Goal: Navigation & Orientation: Understand site structure

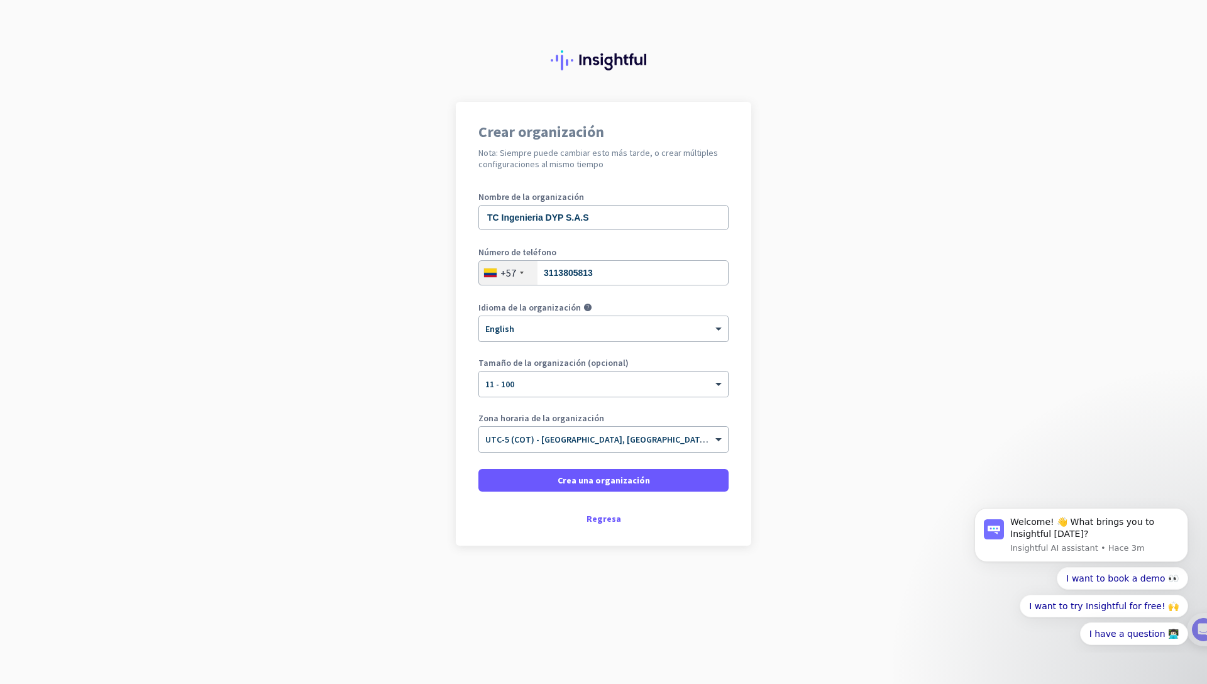
click at [557, 330] on div "× English" at bounding box center [595, 329] width 233 height 11
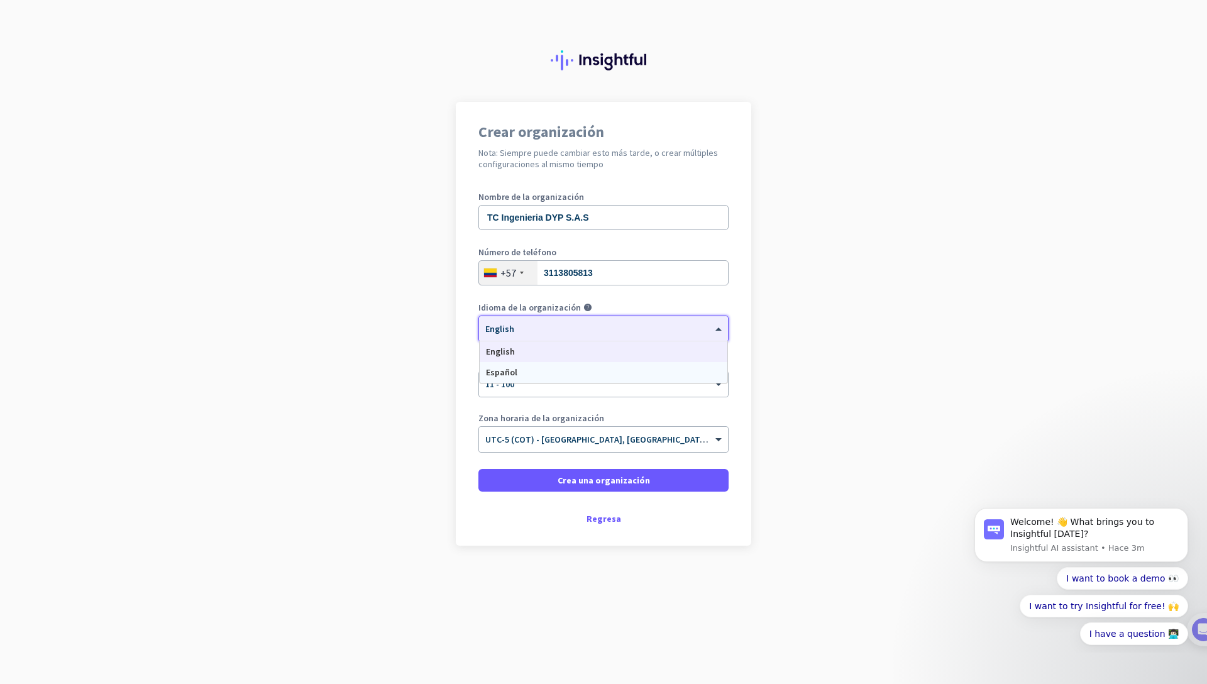
click at [542, 371] on div "Español" at bounding box center [604, 372] width 248 height 21
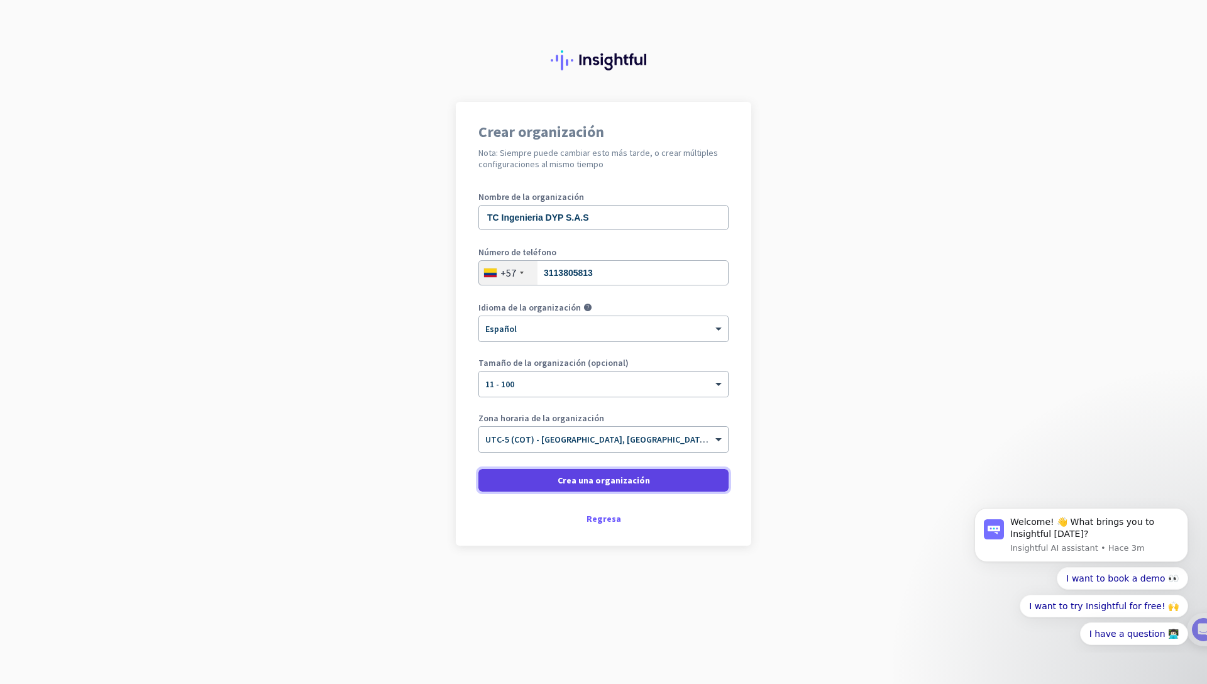
click at [552, 482] on span at bounding box center [604, 480] width 250 height 30
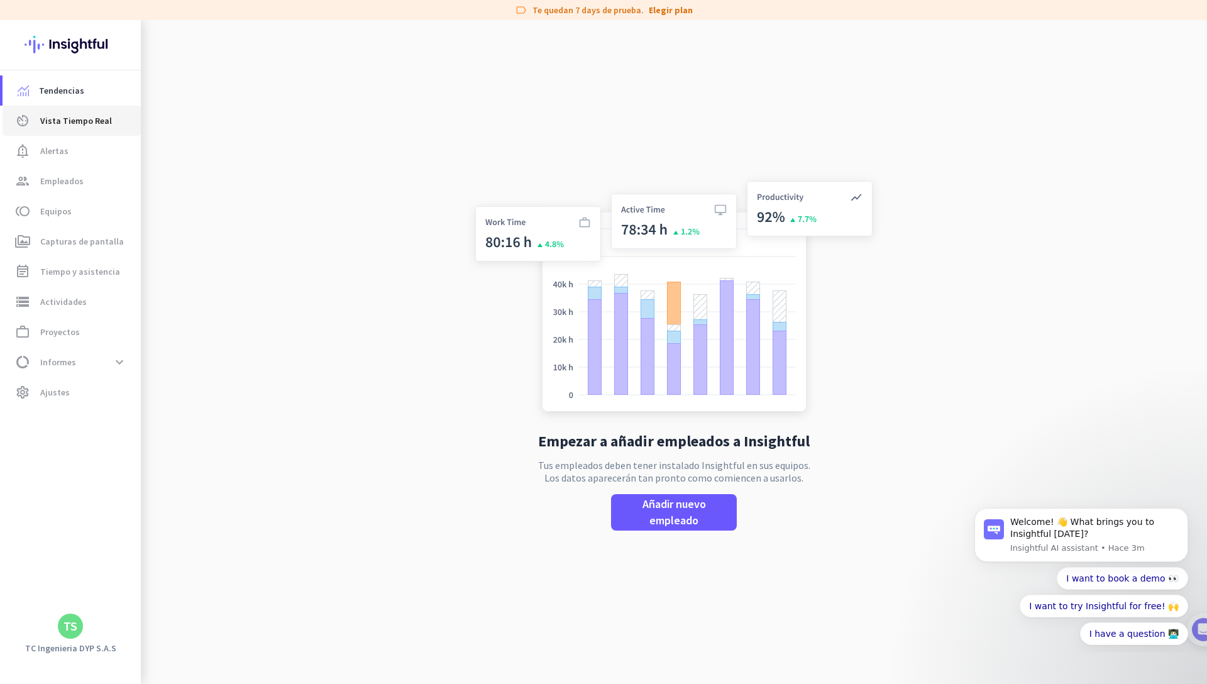
click at [66, 127] on span "Vista Tiempo Real" at bounding box center [76, 120] width 72 height 15
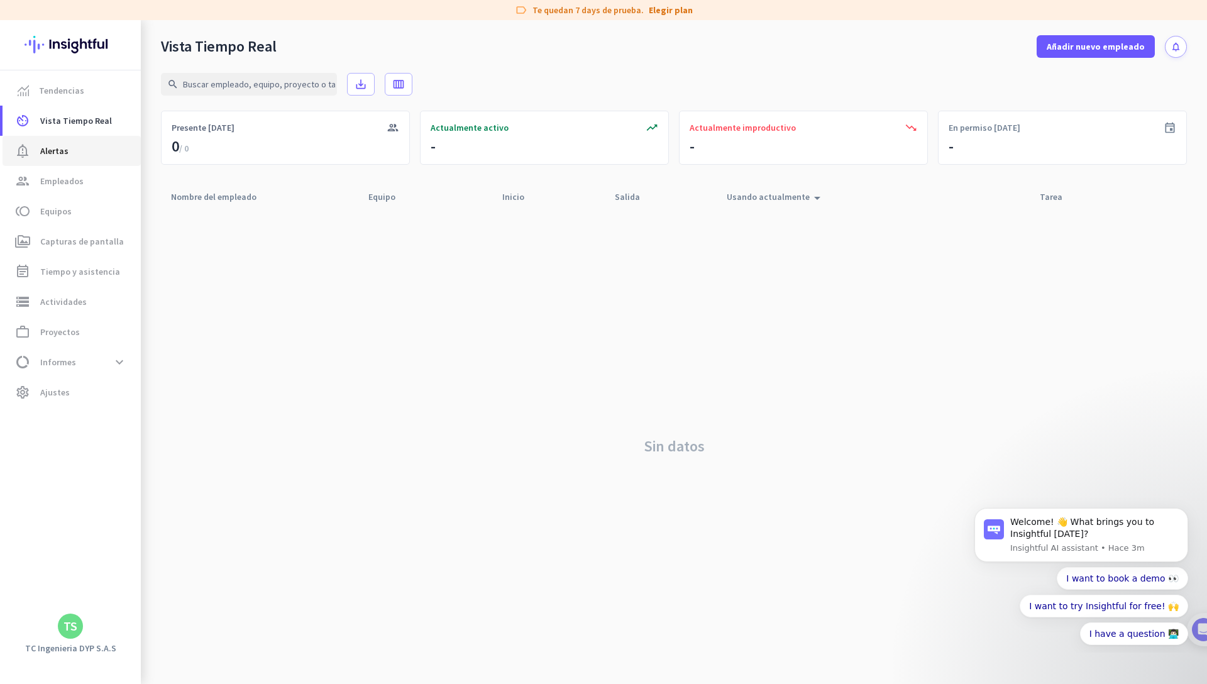
click at [72, 153] on span "notification_important Alertas" at bounding box center [72, 150] width 118 height 15
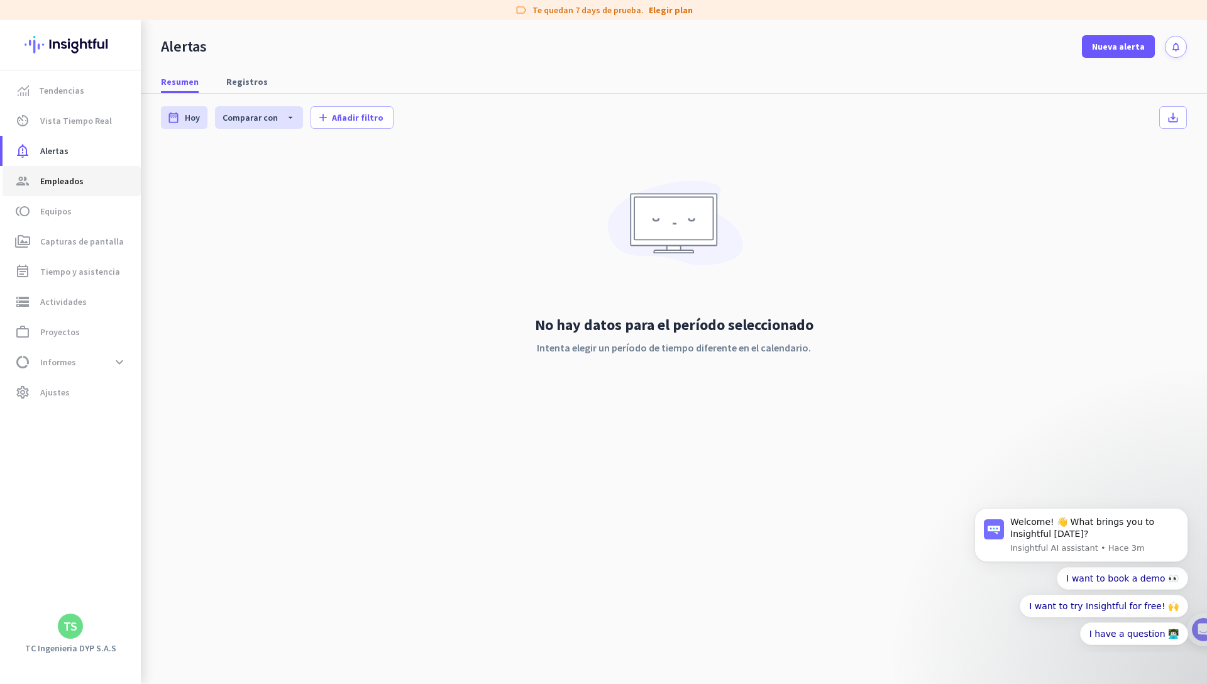
click at [89, 180] on span "group Empleados" at bounding box center [72, 181] width 118 height 15
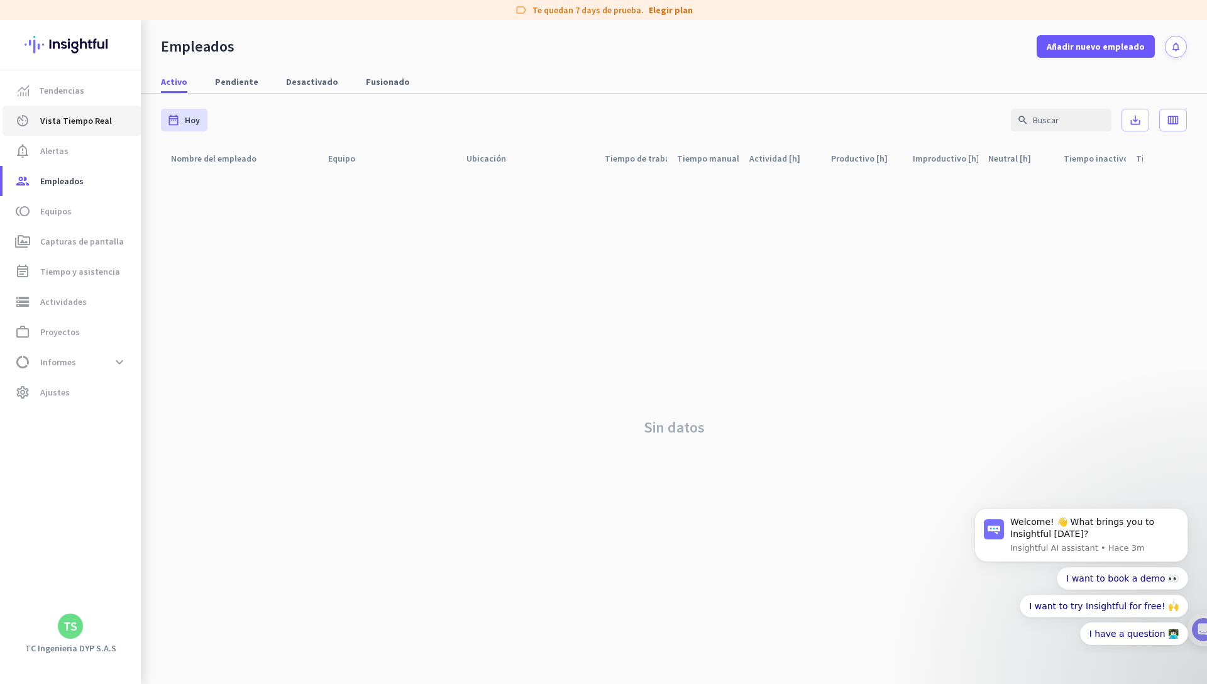
click at [94, 124] on span "Vista Tiempo Real" at bounding box center [76, 120] width 72 height 15
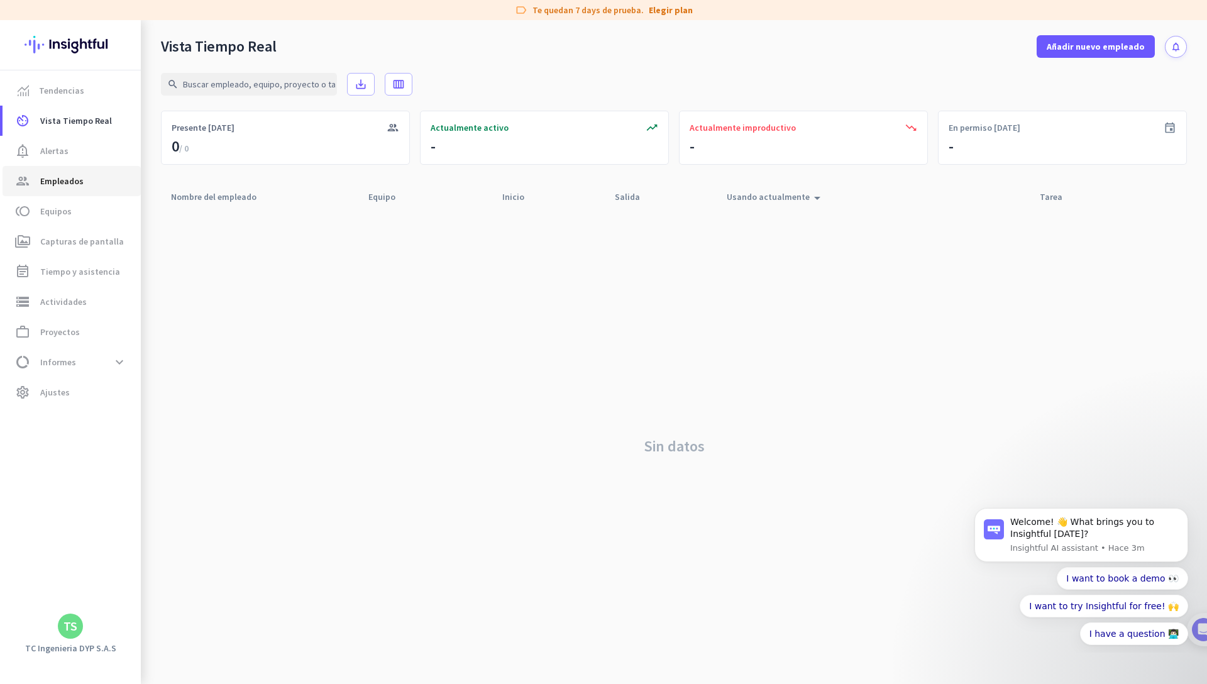
click at [81, 183] on span "Empleados" at bounding box center [61, 181] width 43 height 15
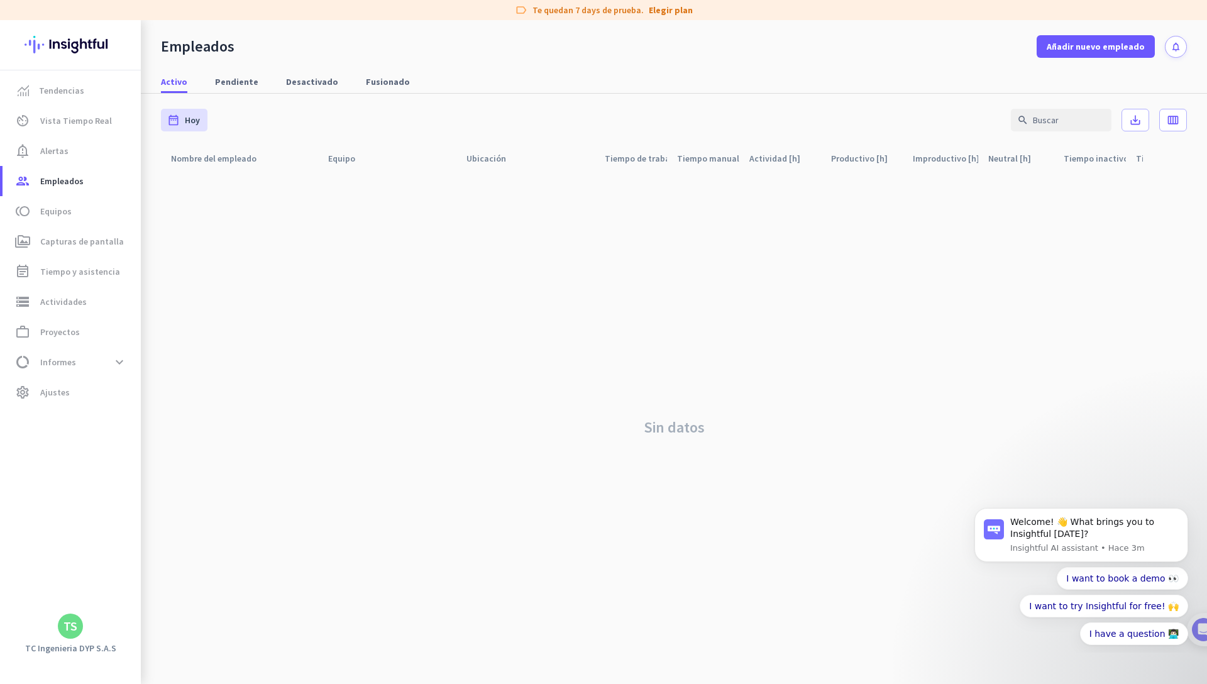
click at [528, 268] on div "Sin datos" at bounding box center [674, 427] width 1026 height 514
click at [252, 75] on span "Pendiente" at bounding box center [236, 81] width 43 height 13
click at [299, 79] on span "Desactivado" at bounding box center [312, 81] width 52 height 13
click at [158, 78] on link "Activo" at bounding box center [174, 81] width 42 height 23
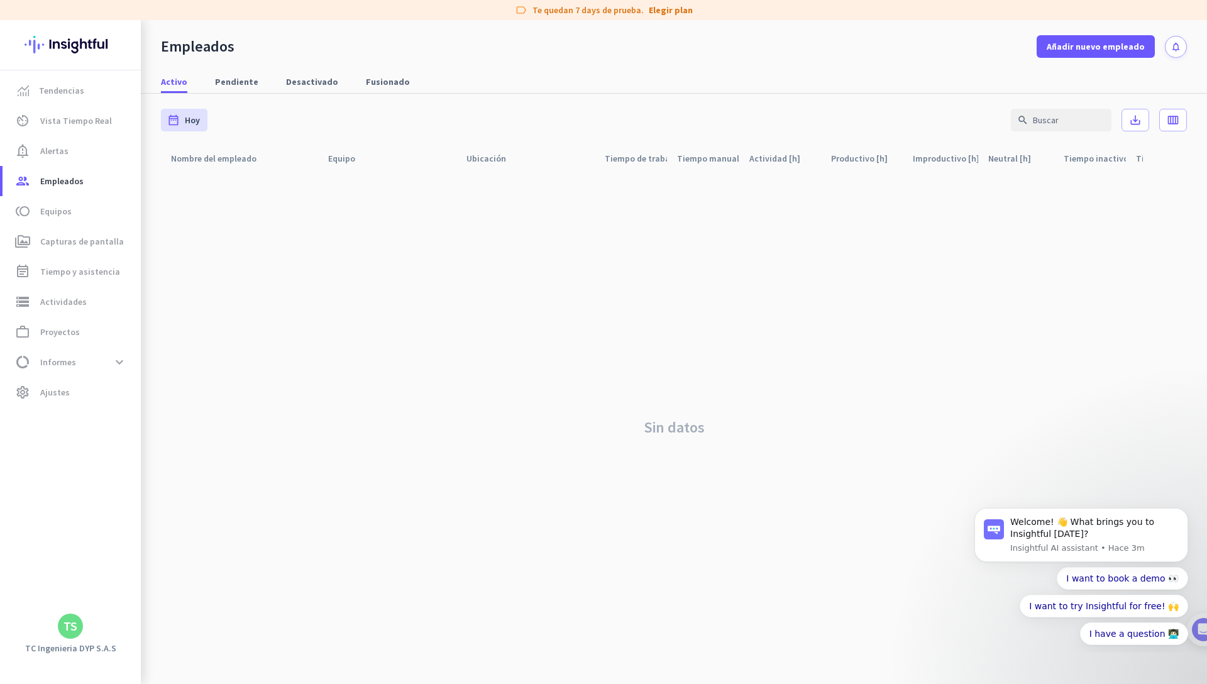
click at [296, 57] on div "Empleados Añadir nuevo empleado notifications" at bounding box center [674, 39] width 1067 height 38
click at [401, 65] on nav "Activo Pendiente Desactivado Fusionado" at bounding box center [674, 76] width 1067 height 36
click at [345, 91] on div "Activo Pendiente Desactivado Fusionado" at bounding box center [674, 81] width 1067 height 23
click at [333, 79] on link "Desactivado" at bounding box center [312, 81] width 67 height 23
click at [260, 83] on link "Pendiente" at bounding box center [237, 81] width 58 height 23
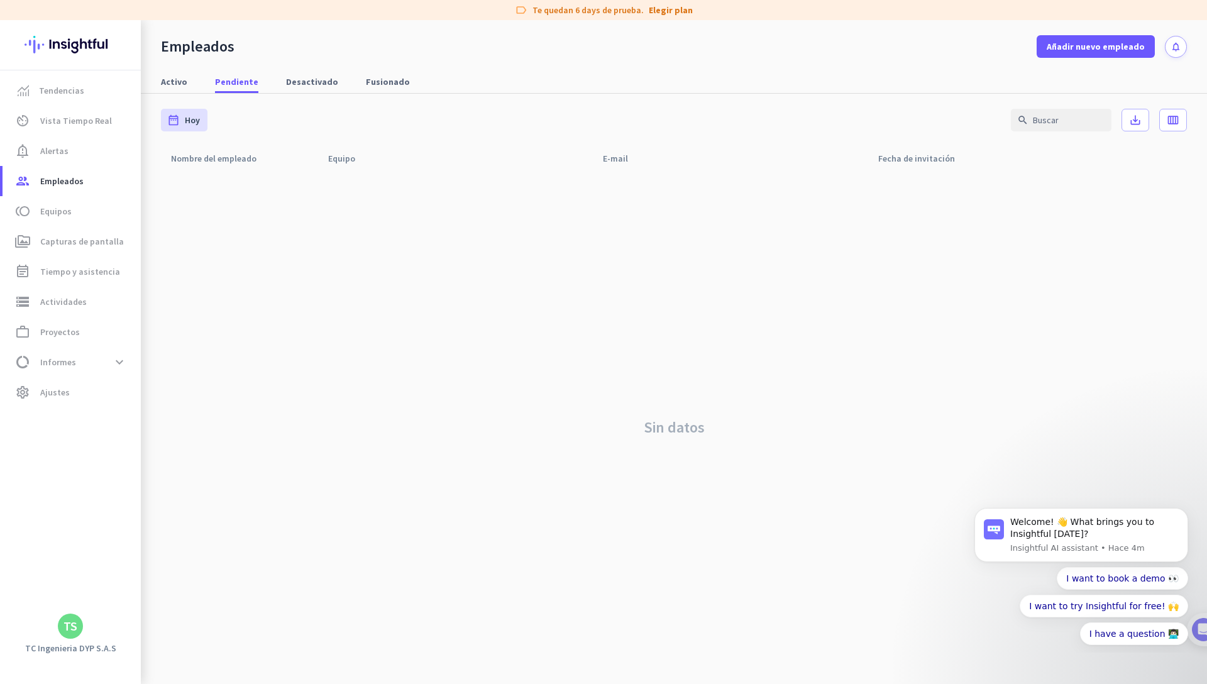
click at [204, 79] on div "Activo Pendiente Desactivado Fusionado" at bounding box center [674, 81] width 1067 height 23
click at [188, 80] on link "Activo" at bounding box center [174, 81] width 42 height 23
click at [312, 84] on span "Desactivado" at bounding box center [312, 81] width 52 height 13
click at [374, 86] on span "Fusionado" at bounding box center [388, 81] width 44 height 13
click at [302, 82] on span "Desactivado" at bounding box center [312, 81] width 52 height 13
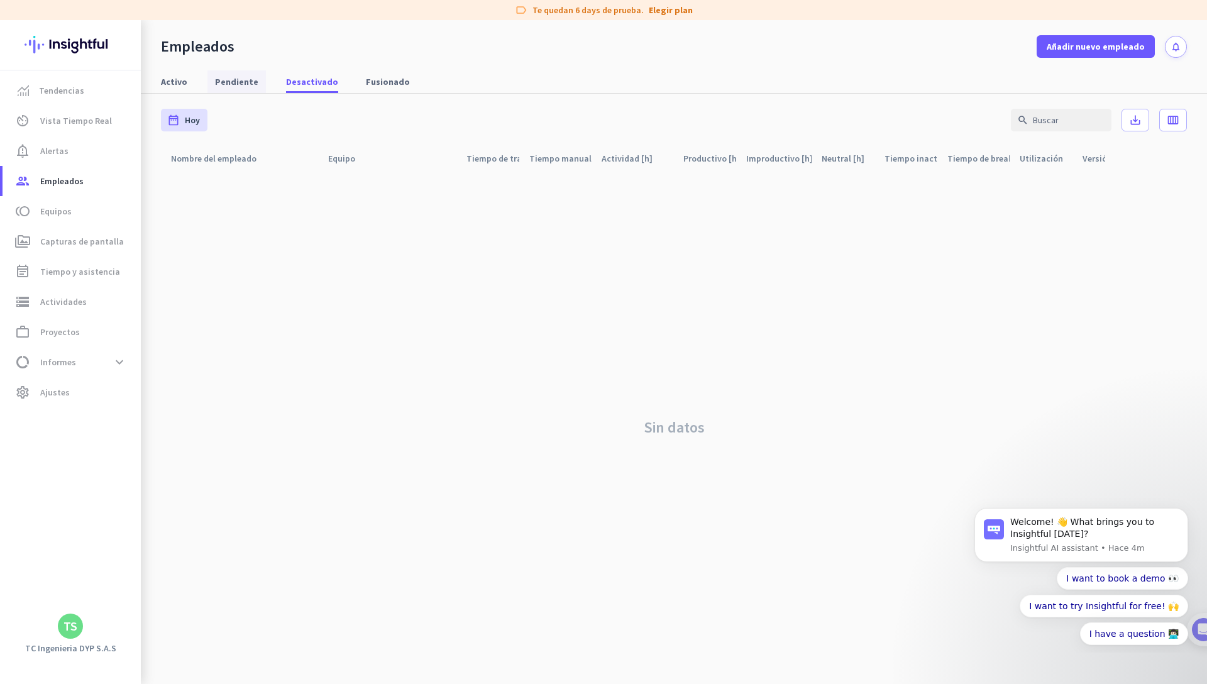
click at [242, 84] on span "Pendiente" at bounding box center [236, 81] width 43 height 13
click at [178, 79] on span "Activo" at bounding box center [174, 81] width 26 height 13
click at [73, 167] on link "group Empleados" at bounding box center [72, 181] width 138 height 30
click at [78, 149] on span "notification_important Alertas" at bounding box center [72, 150] width 118 height 15
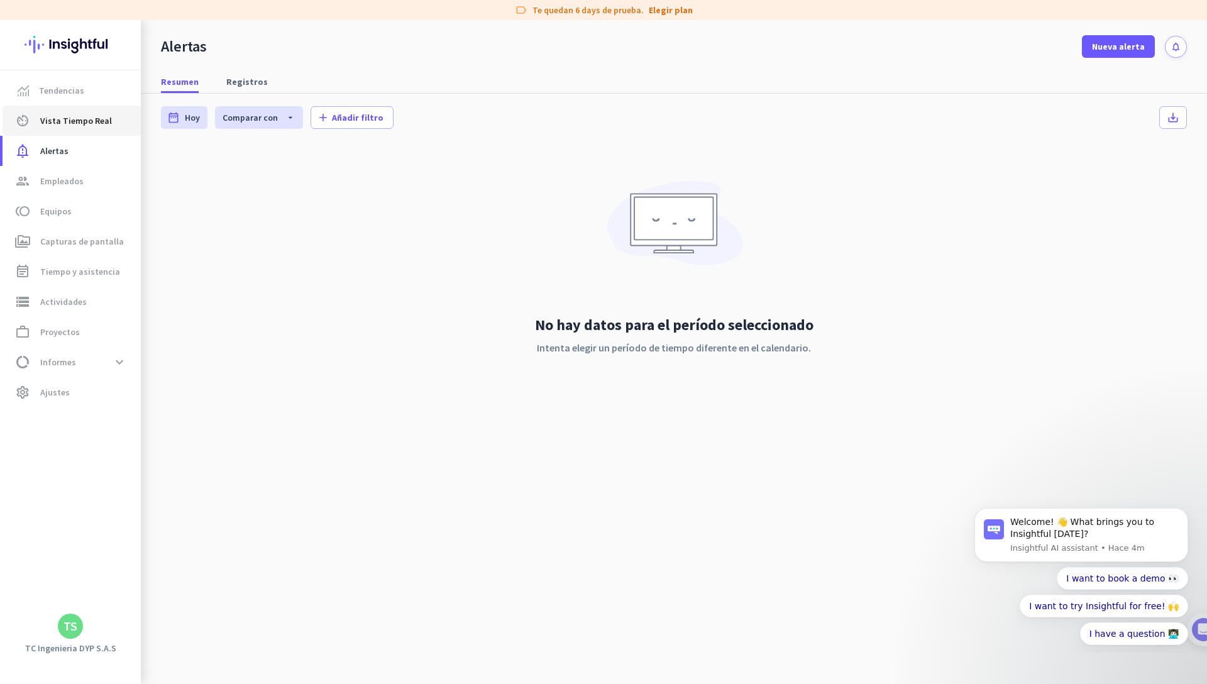
click at [87, 121] on span "Vista Tiempo Real" at bounding box center [76, 120] width 72 height 15
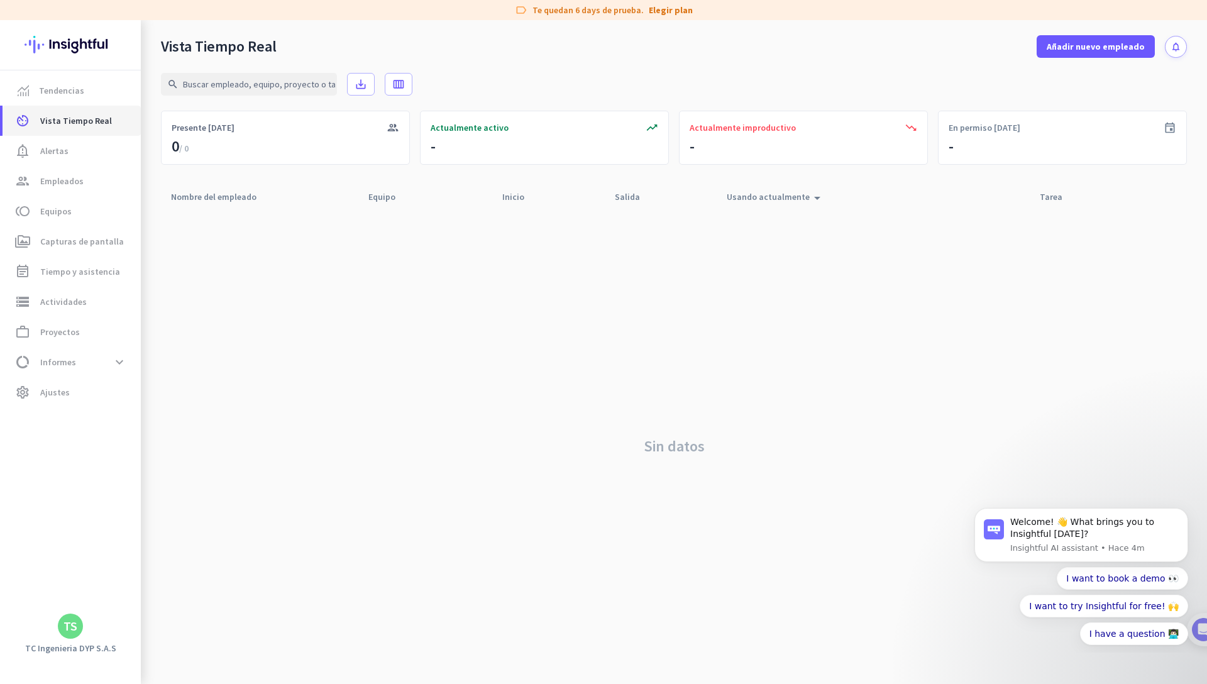
click at [89, 106] on link "av_timer Vista Tiempo Real" at bounding box center [72, 121] width 138 height 30
click at [90, 97] on span "Tendencias" at bounding box center [72, 90] width 118 height 15
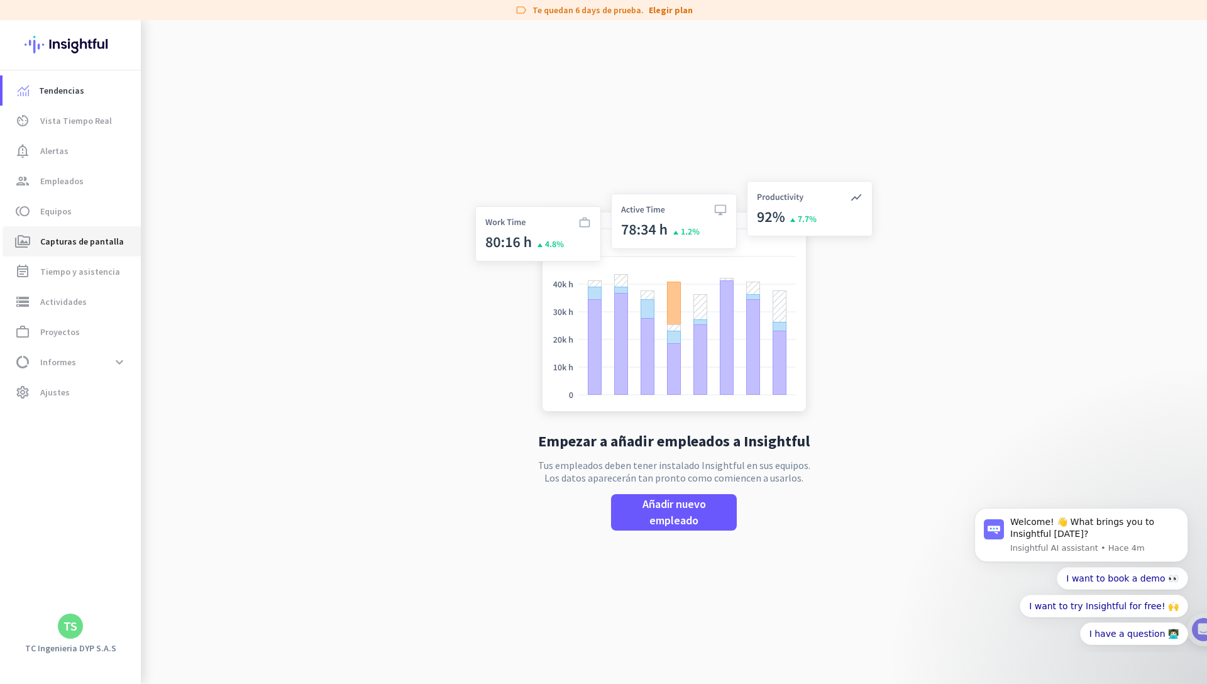
click at [99, 245] on span "Capturas de pantalla" at bounding box center [82, 241] width 84 height 15
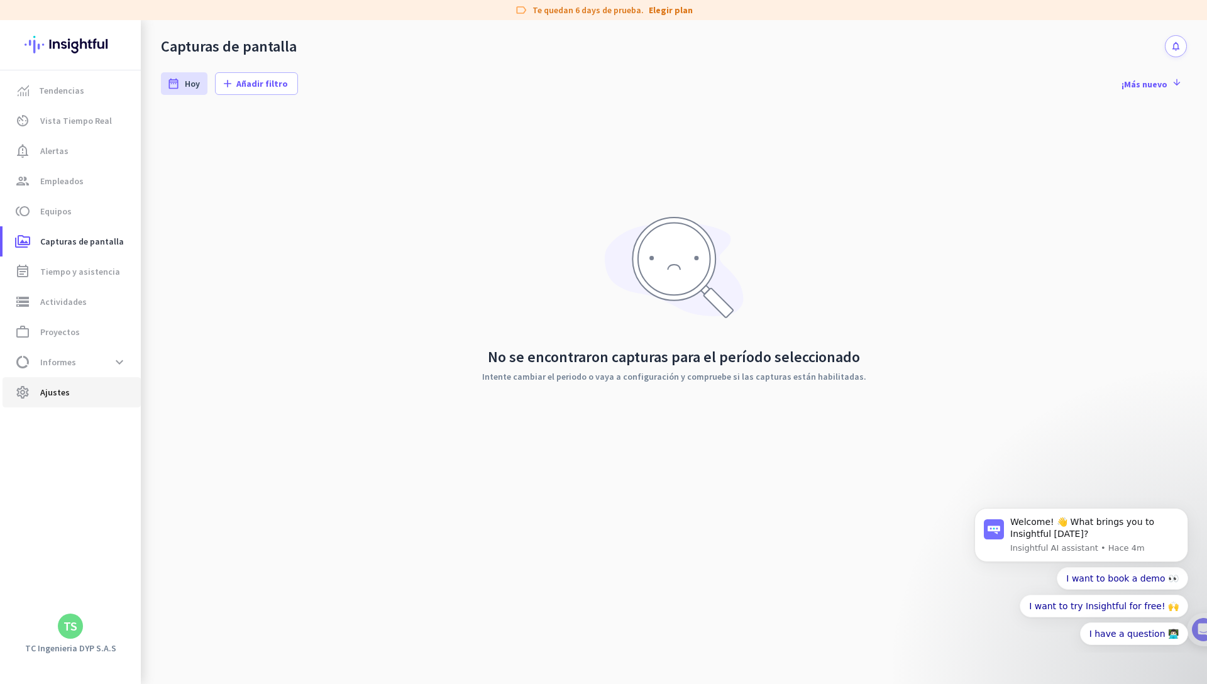
click at [80, 378] on link "settings Ajustes" at bounding box center [72, 392] width 138 height 30
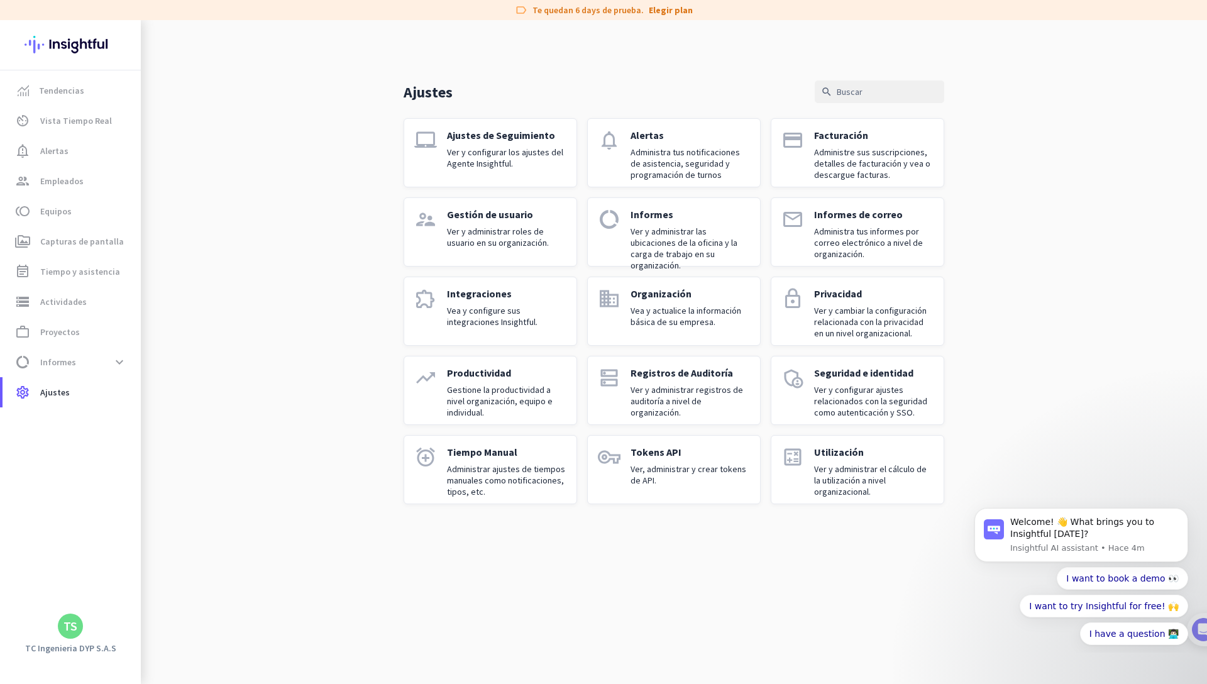
click at [872, 140] on p "Facturación" at bounding box center [873, 135] width 119 height 13
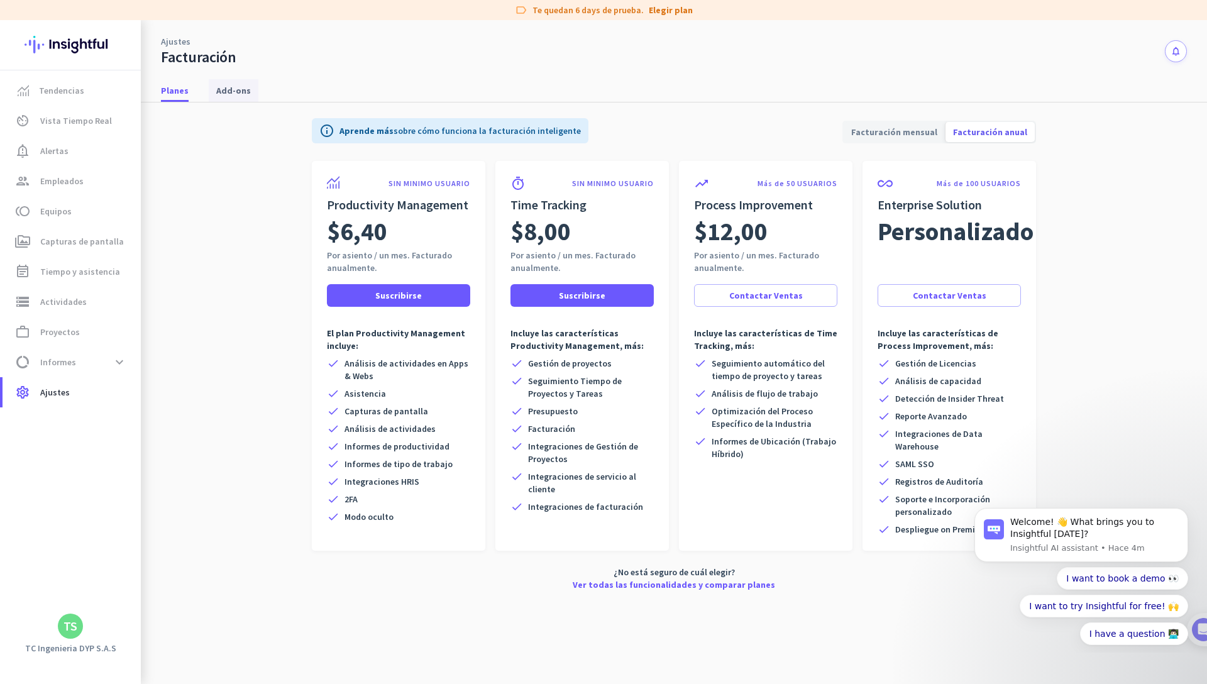
click at [226, 94] on span "Add-ons" at bounding box center [233, 90] width 35 height 13
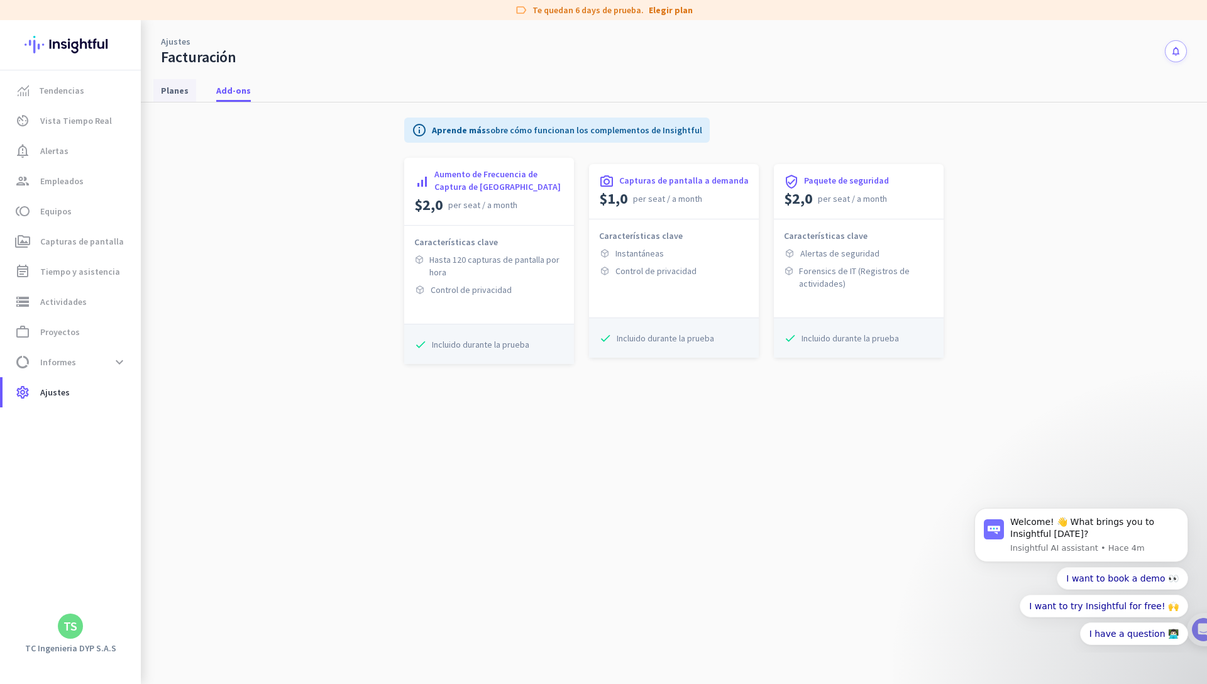
click at [186, 90] on span "Planes" at bounding box center [175, 90] width 28 height 13
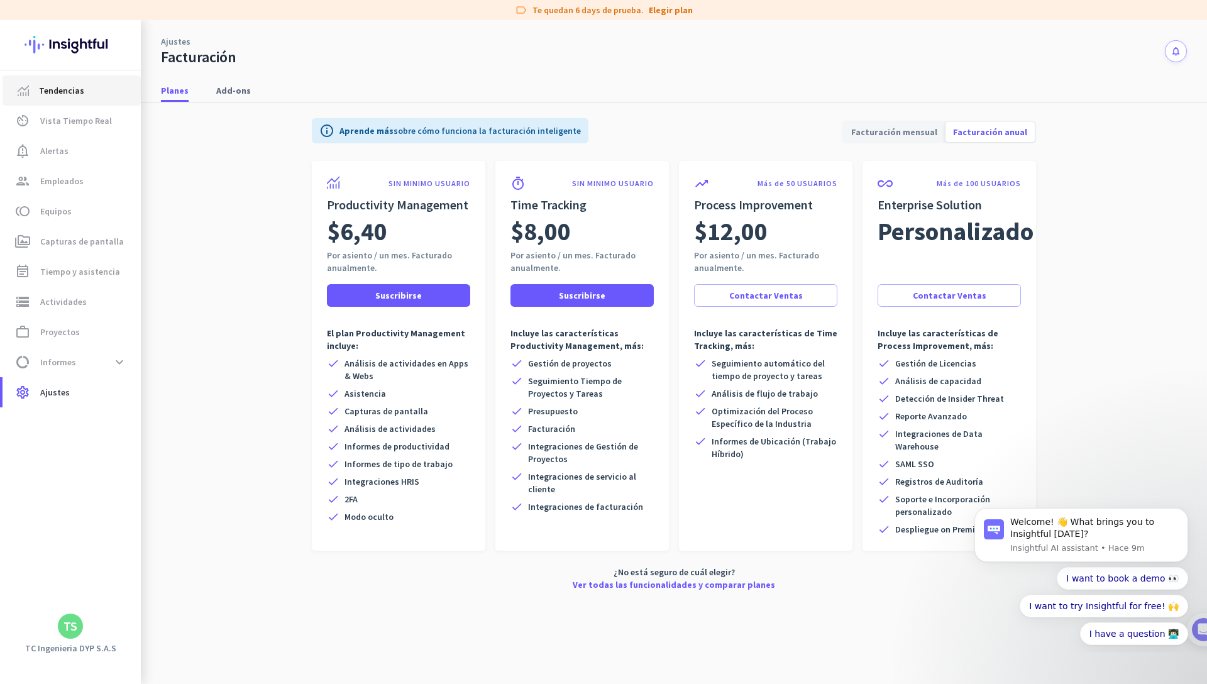
click at [81, 83] on span "Tendencias" at bounding box center [61, 90] width 45 height 15
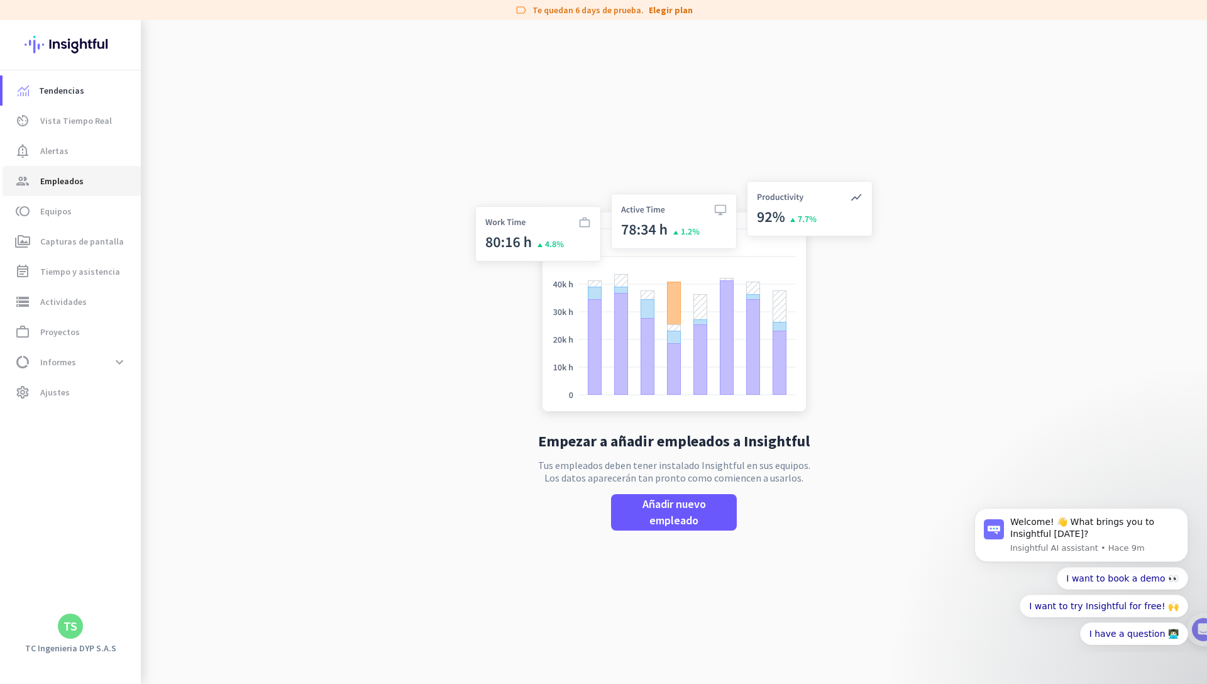
click at [91, 186] on span "group Empleados" at bounding box center [72, 181] width 118 height 15
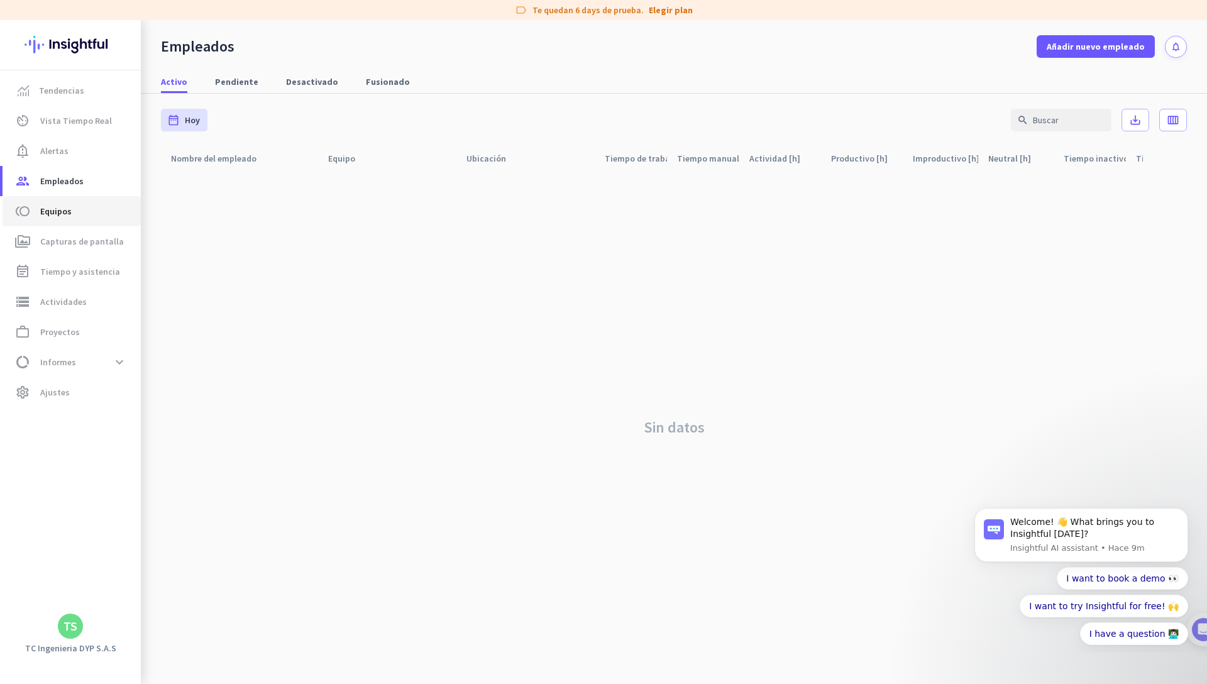
click at [125, 197] on link "toll Equipos" at bounding box center [72, 211] width 138 height 30
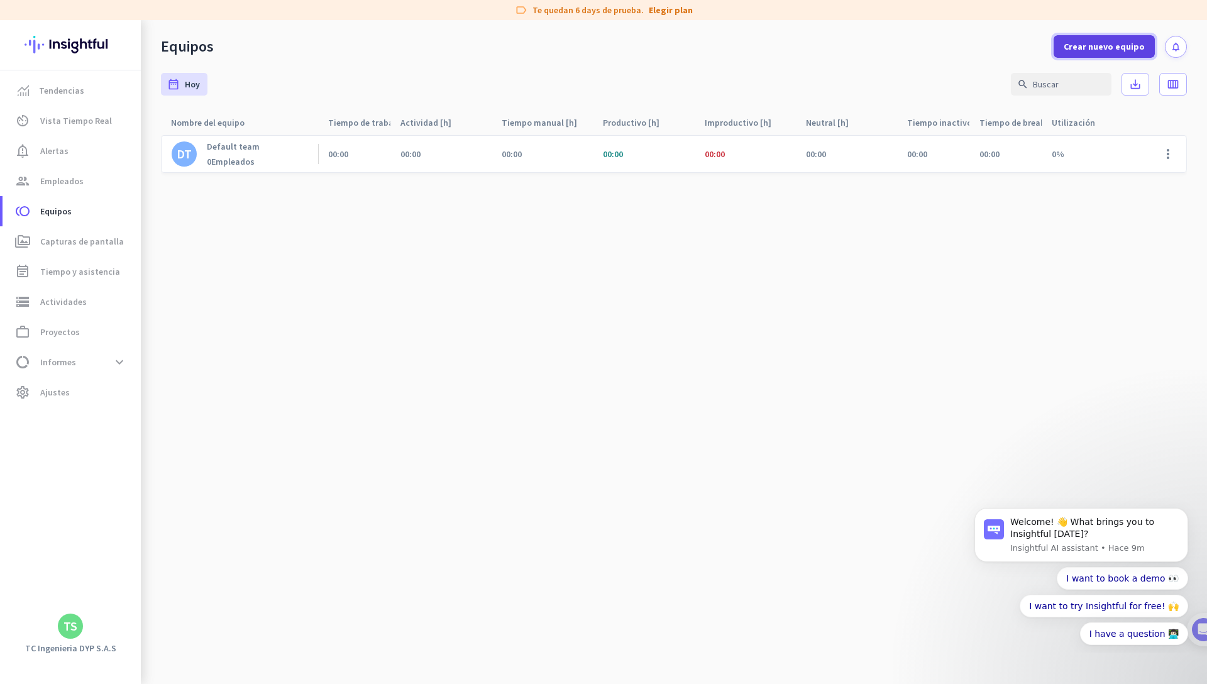
click at [1065, 41] on span at bounding box center [1104, 46] width 101 height 30
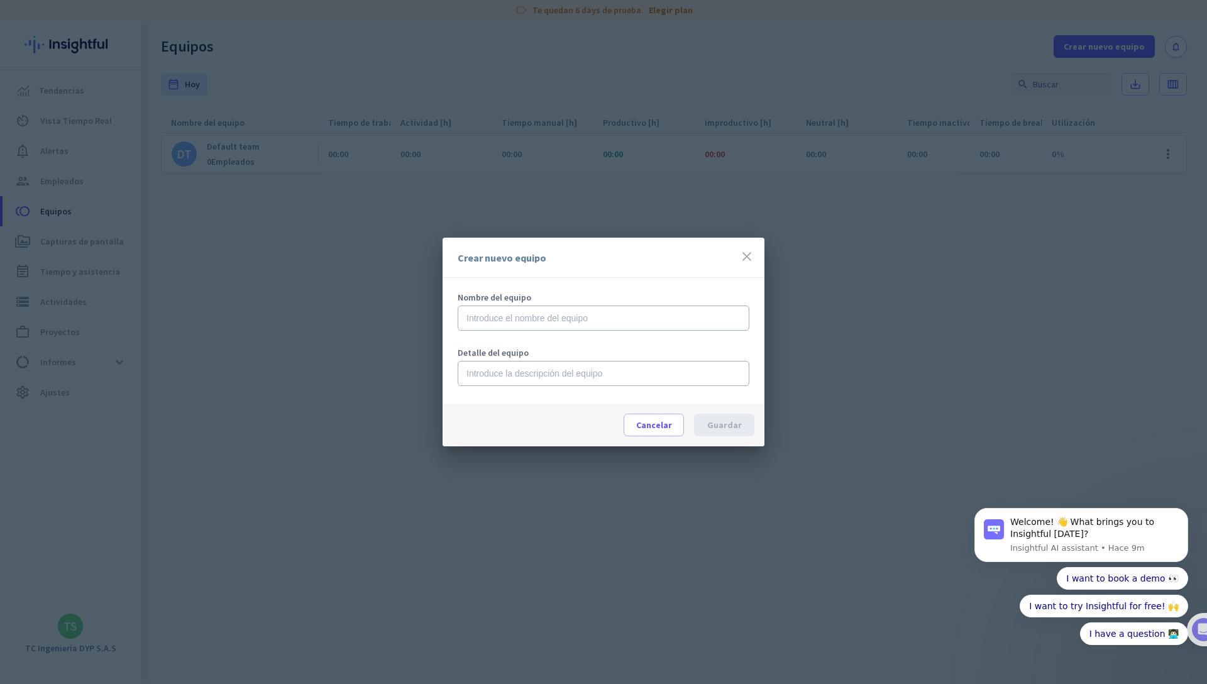
click at [741, 257] on icon "close" at bounding box center [747, 256] width 15 height 15
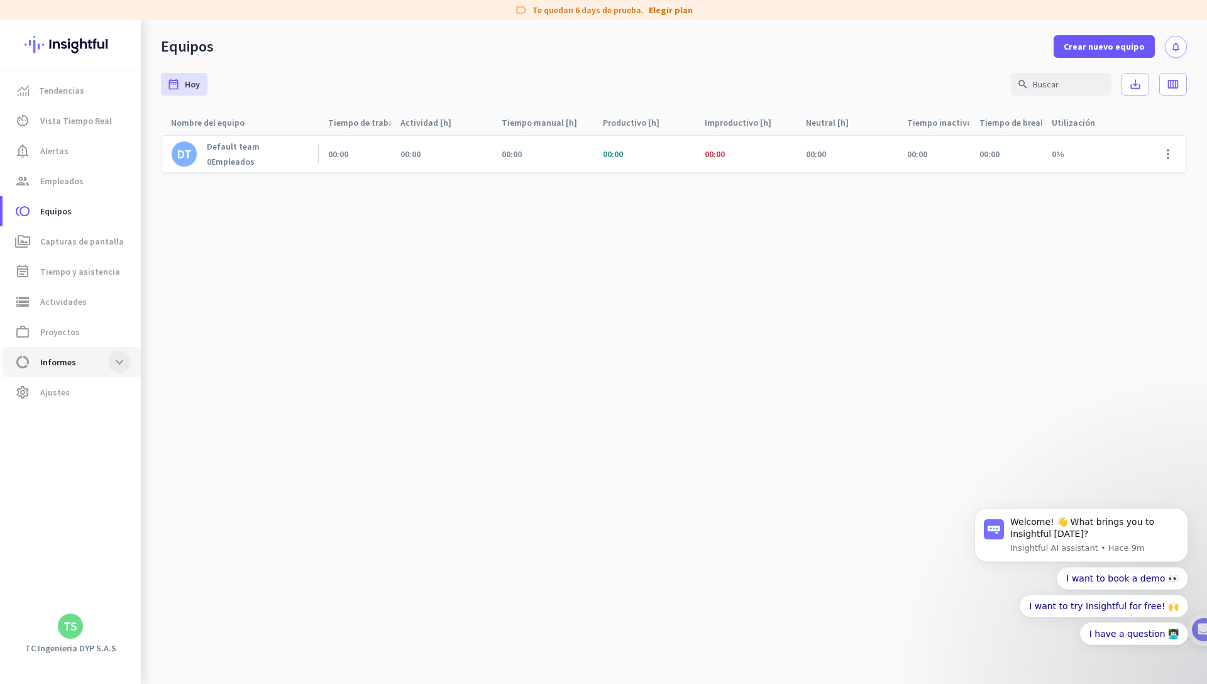
click at [116, 358] on span at bounding box center [119, 362] width 23 height 23
click at [86, 394] on span "Tipo de trabajo" at bounding box center [57, 392] width 89 height 30
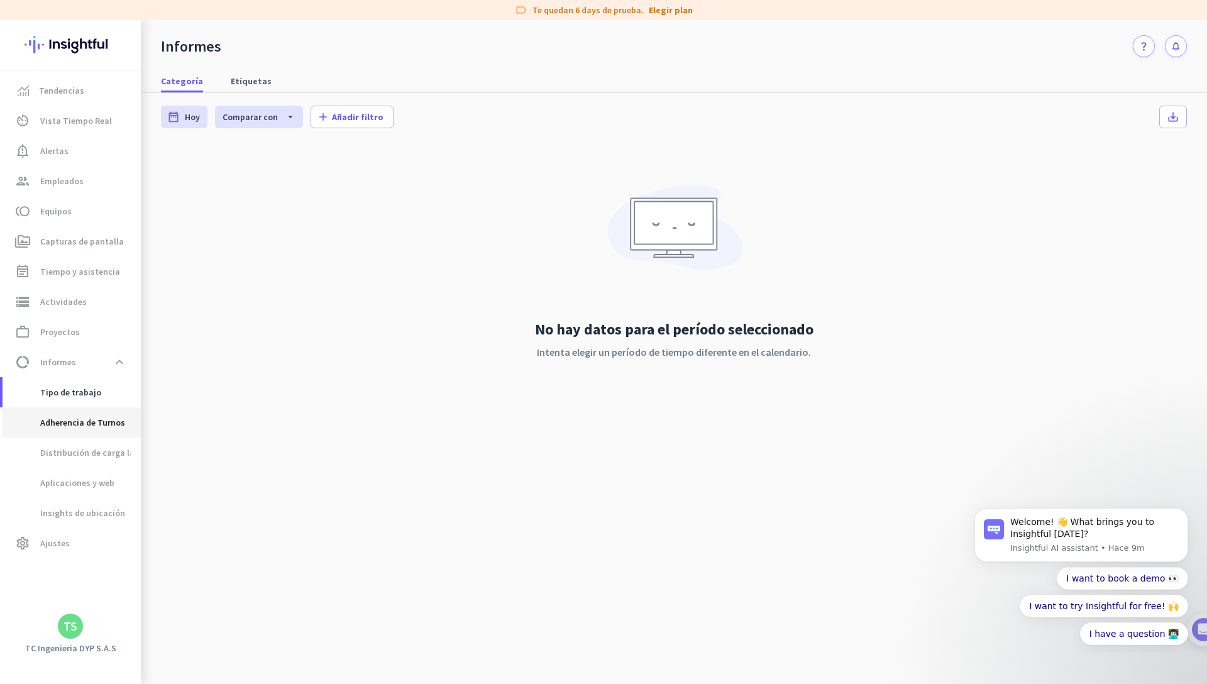
click at [86, 416] on span "Adherencia de Turnos" at bounding box center [69, 423] width 113 height 30
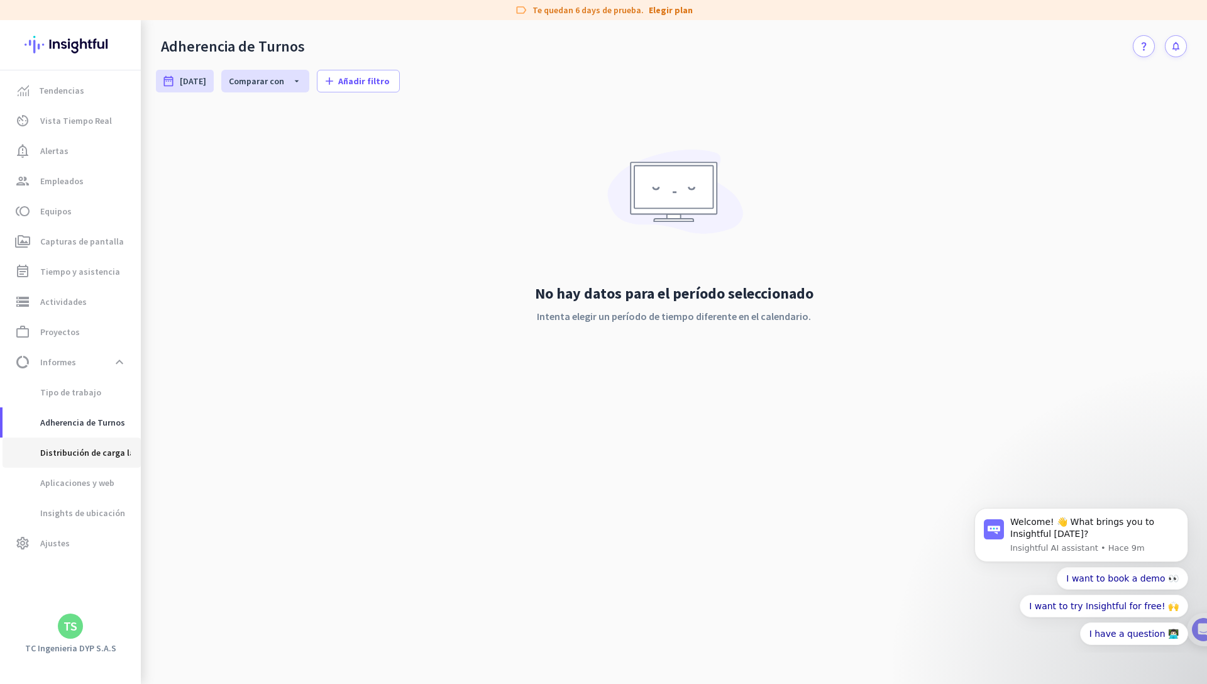
click at [87, 453] on span "Distribución de carga laboral" at bounding box center [84, 453] width 143 height 30
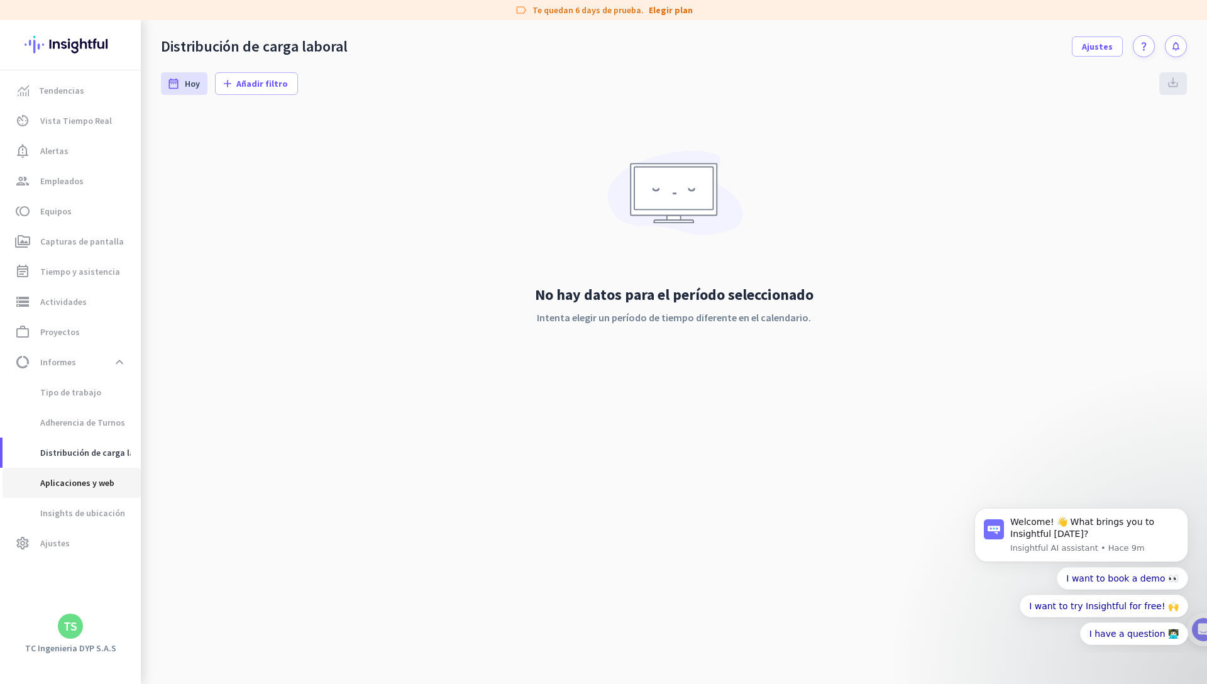
click at [87, 477] on span "Aplicaciones y web" at bounding box center [64, 483] width 102 height 30
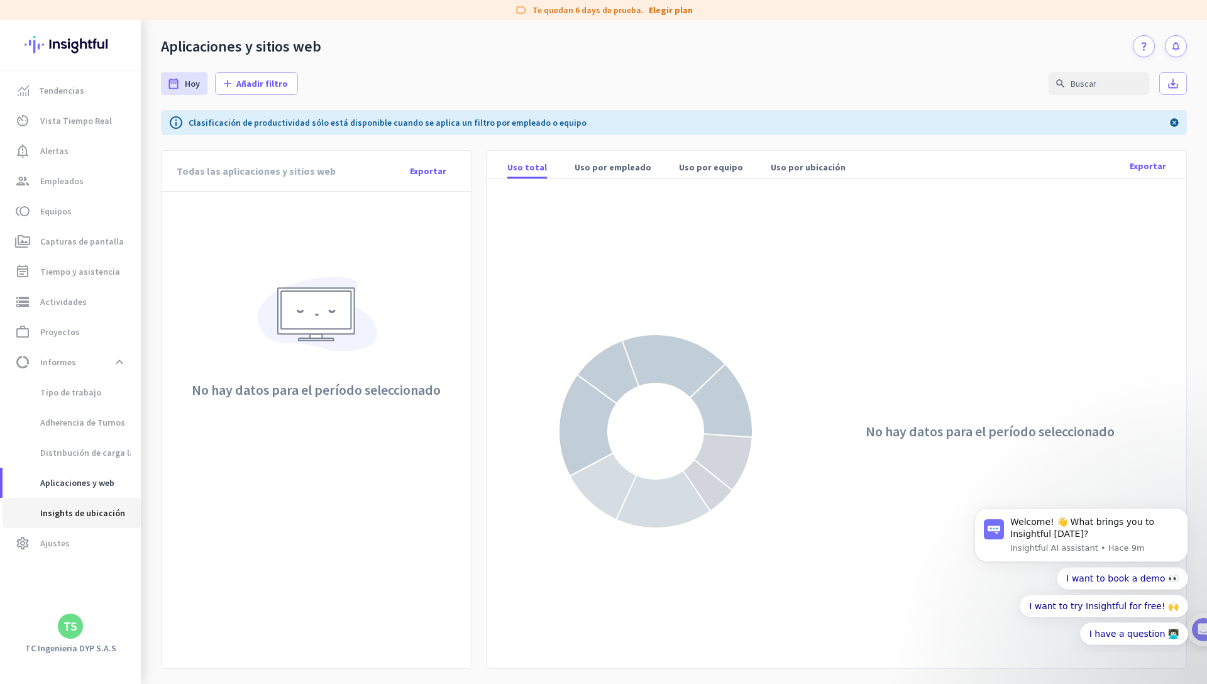
click at [86, 521] on span "Insights de ubicación" at bounding box center [69, 513] width 113 height 30
type input "Fri, Aug 29 - Thu, Sep 4"
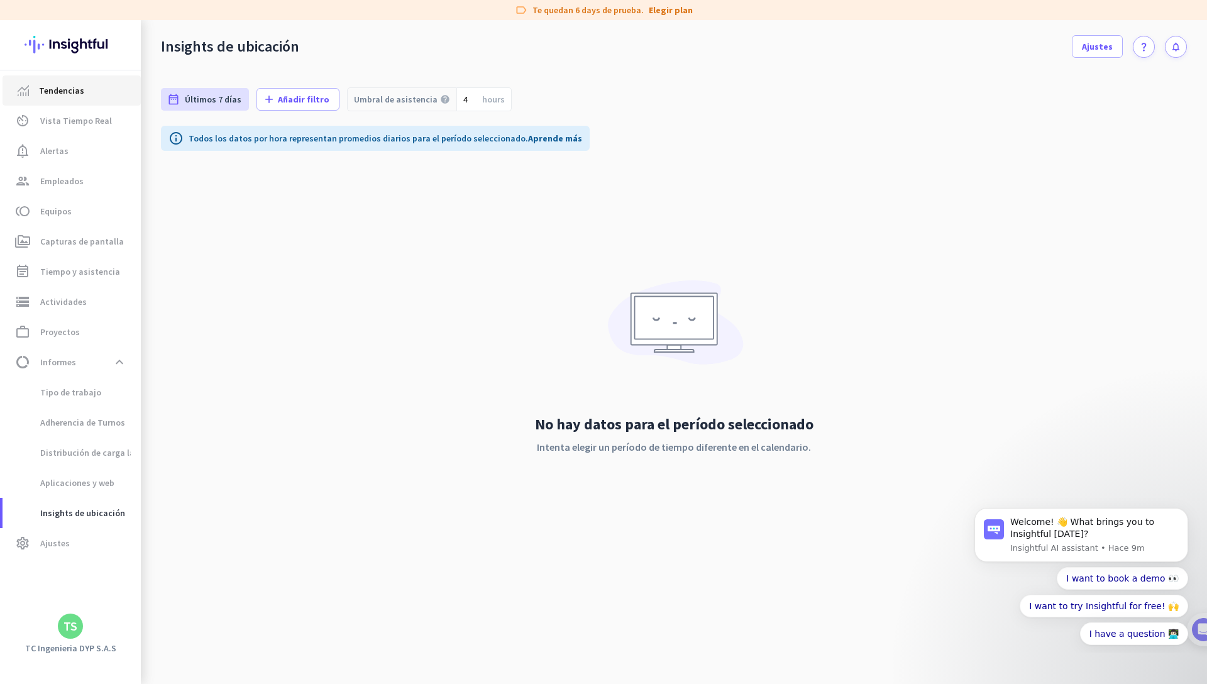
click at [31, 93] on span "Tendencias" at bounding box center [72, 90] width 118 height 15
type input "Fri, Sep 5 - Fri, Sep 5"
